Goal: Find specific fact: Find specific fact

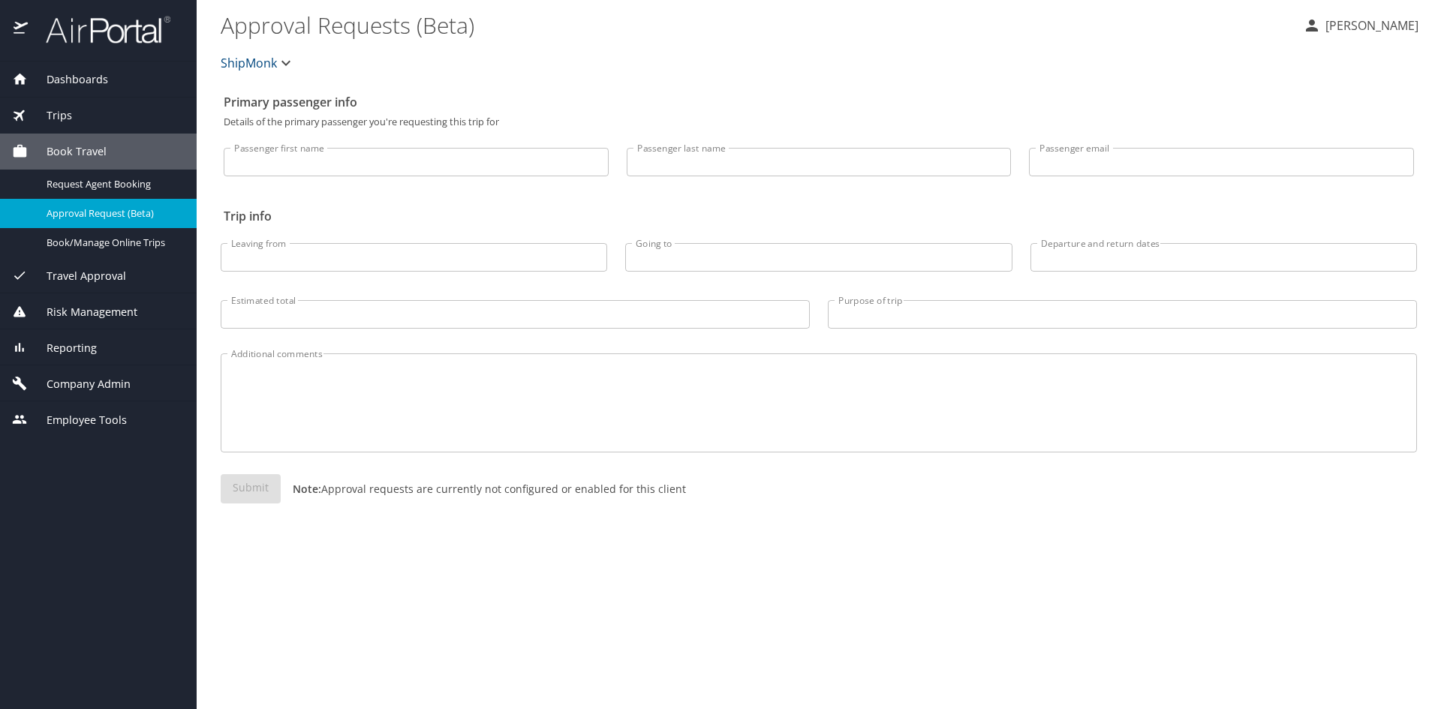
click at [59, 108] on span "Trips" at bounding box center [50, 115] width 44 height 17
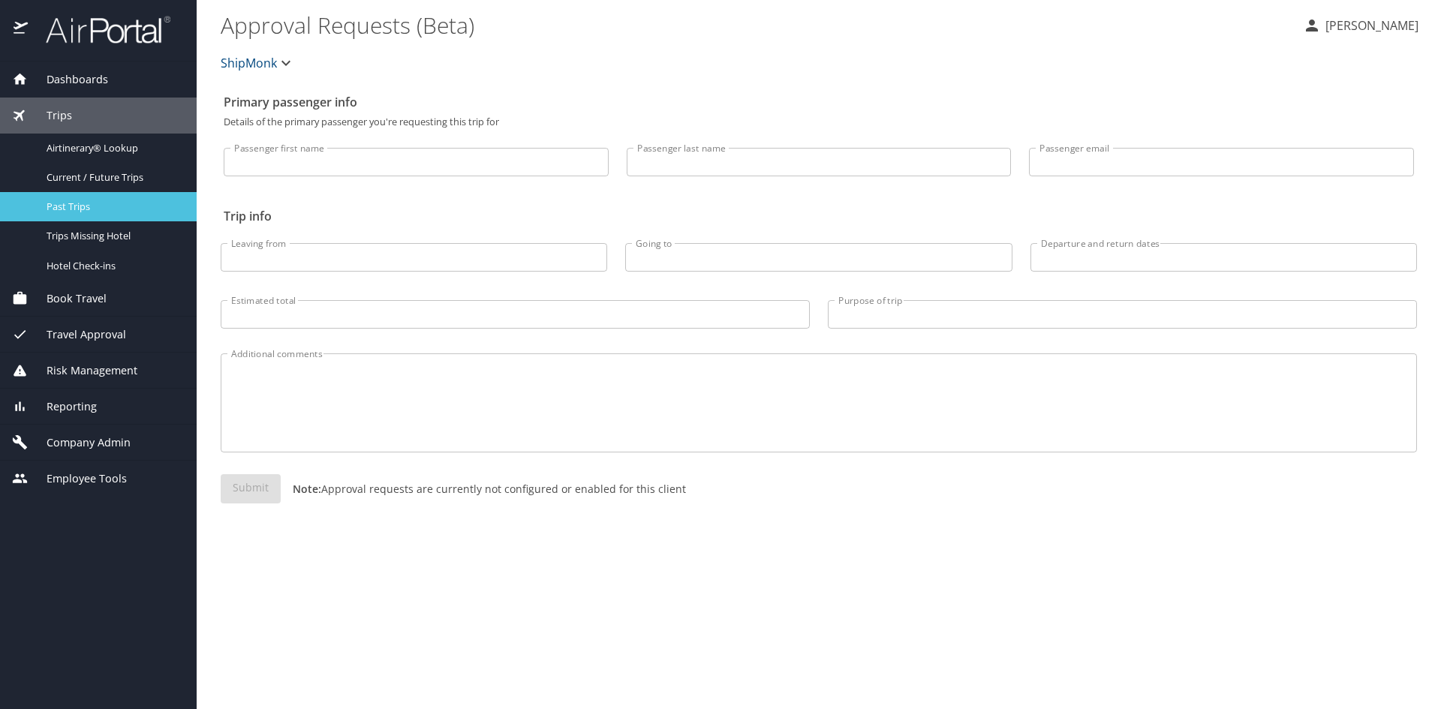
click at [83, 195] on link "Past Trips" at bounding box center [98, 206] width 197 height 29
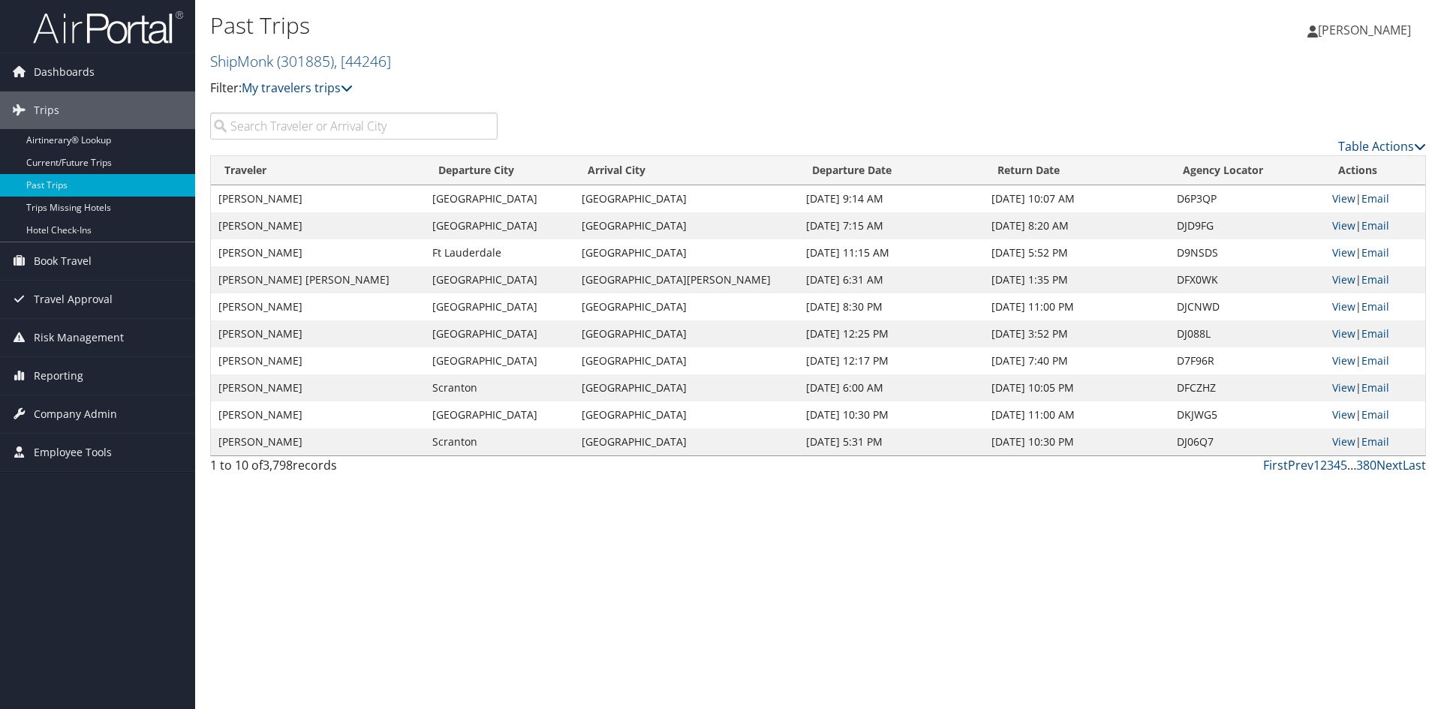
click at [309, 123] on input "search" at bounding box center [353, 126] width 287 height 27
paste input "Snesavage"
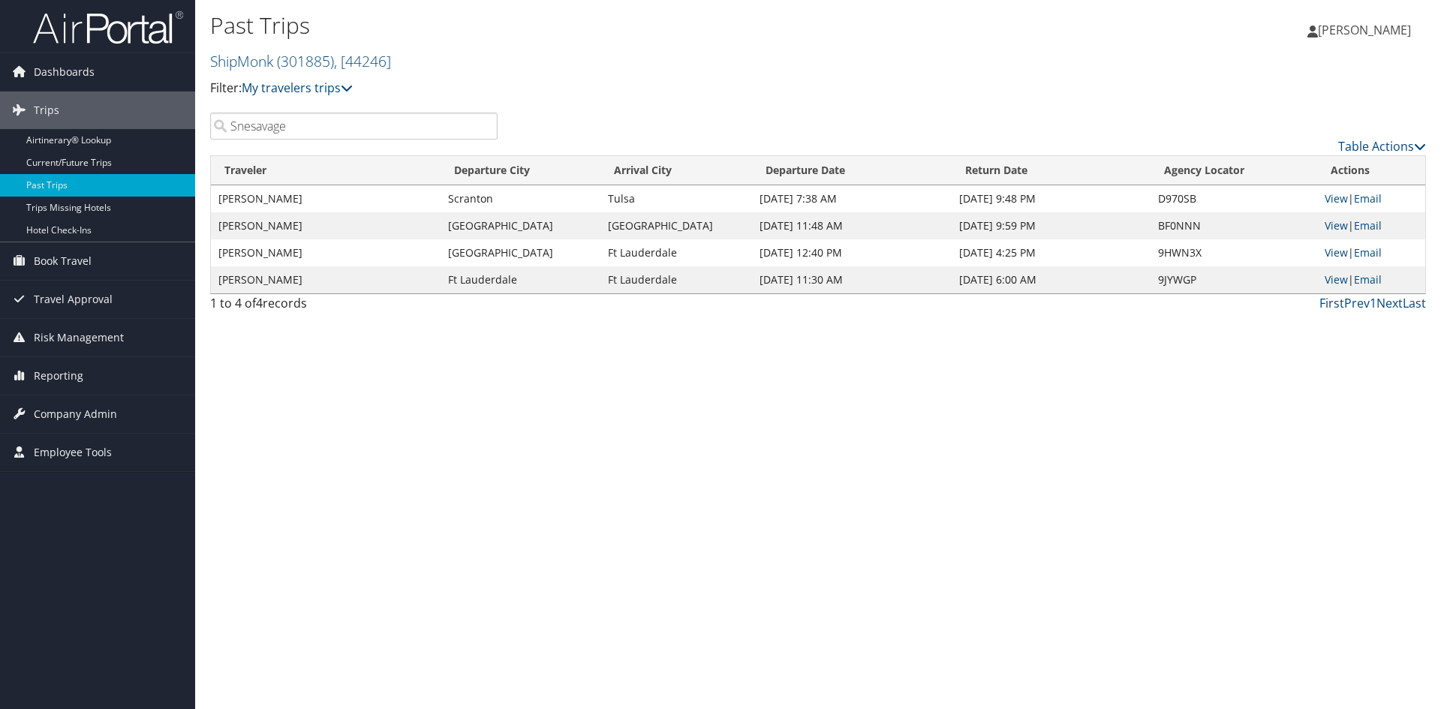
type input "Snesavage"
click at [467, 202] on td "Scranton" at bounding box center [521, 198] width 161 height 27
click at [459, 198] on td "Scranton" at bounding box center [521, 198] width 161 height 27
copy td "Scranton"
